Goal: Information Seeking & Learning: Learn about a topic

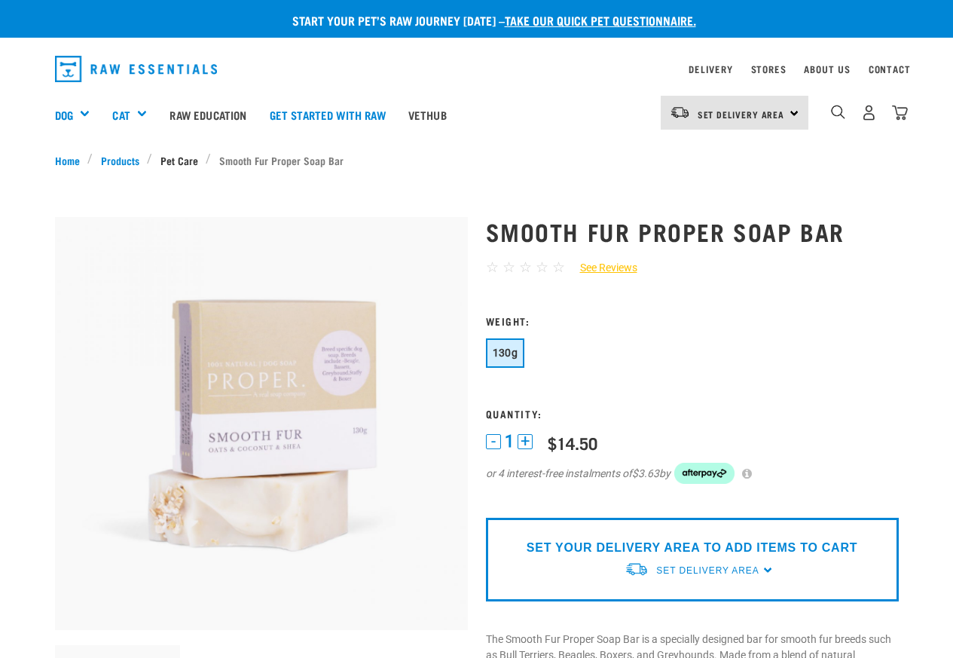
click at [177, 166] on link "Pet Care" at bounding box center [179, 160] width 54 height 16
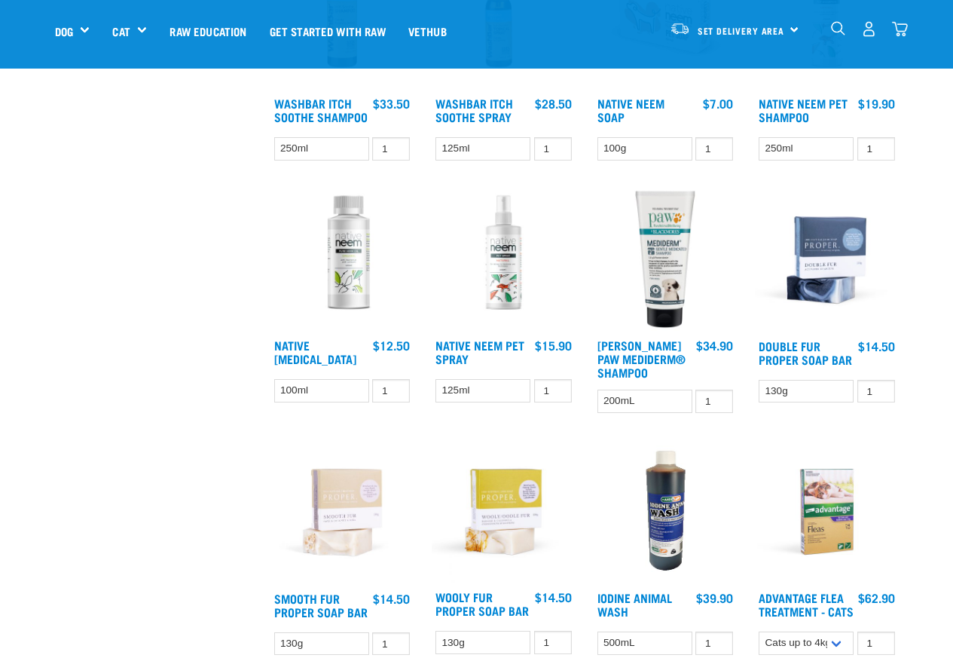
scroll to position [543, 0]
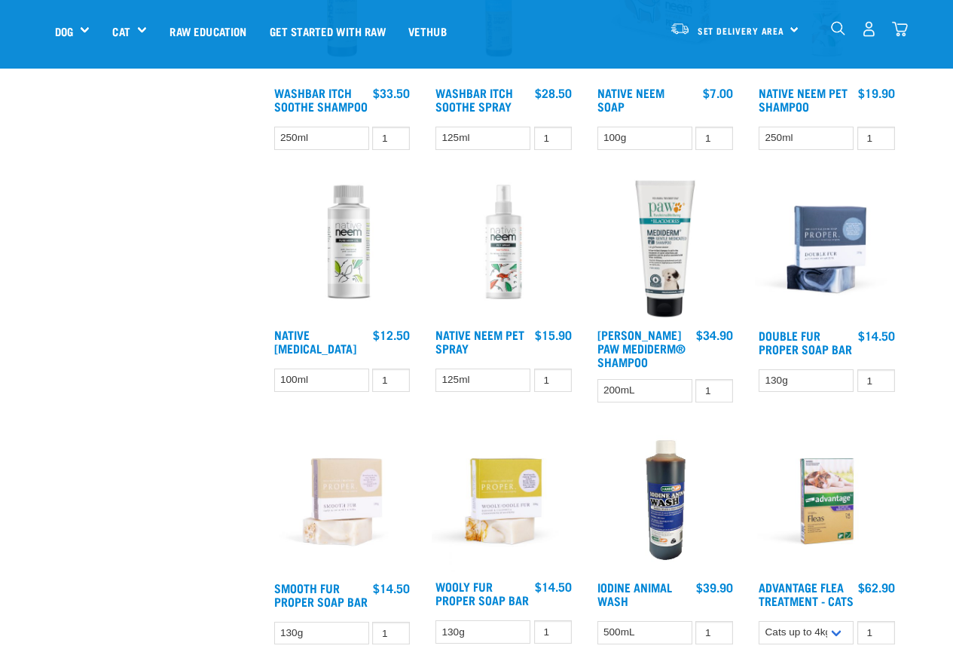
click at [348, 589] on h4 "Smooth Fur Proper Soap Bar" at bounding box center [321, 596] width 95 height 30
click at [313, 589] on h4 "Smooth Fur Proper Soap Bar" at bounding box center [321, 596] width 95 height 30
click at [321, 590] on h4 "Smooth Fur Proper Soap Bar" at bounding box center [321, 596] width 95 height 30
